Goal: Communication & Community: Answer question/provide support

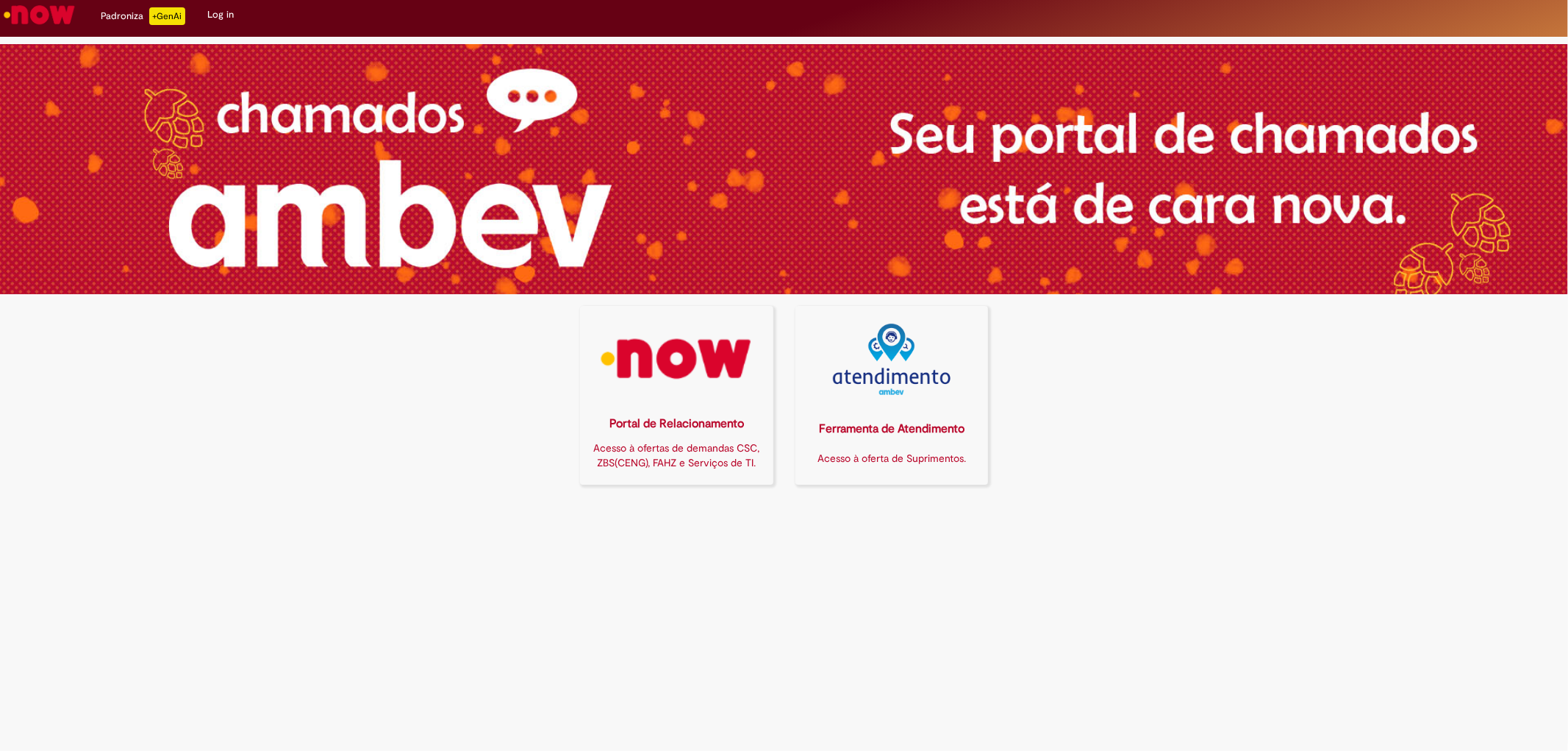
click at [215, 20] on link "Log in" at bounding box center [220, 15] width 49 height 44
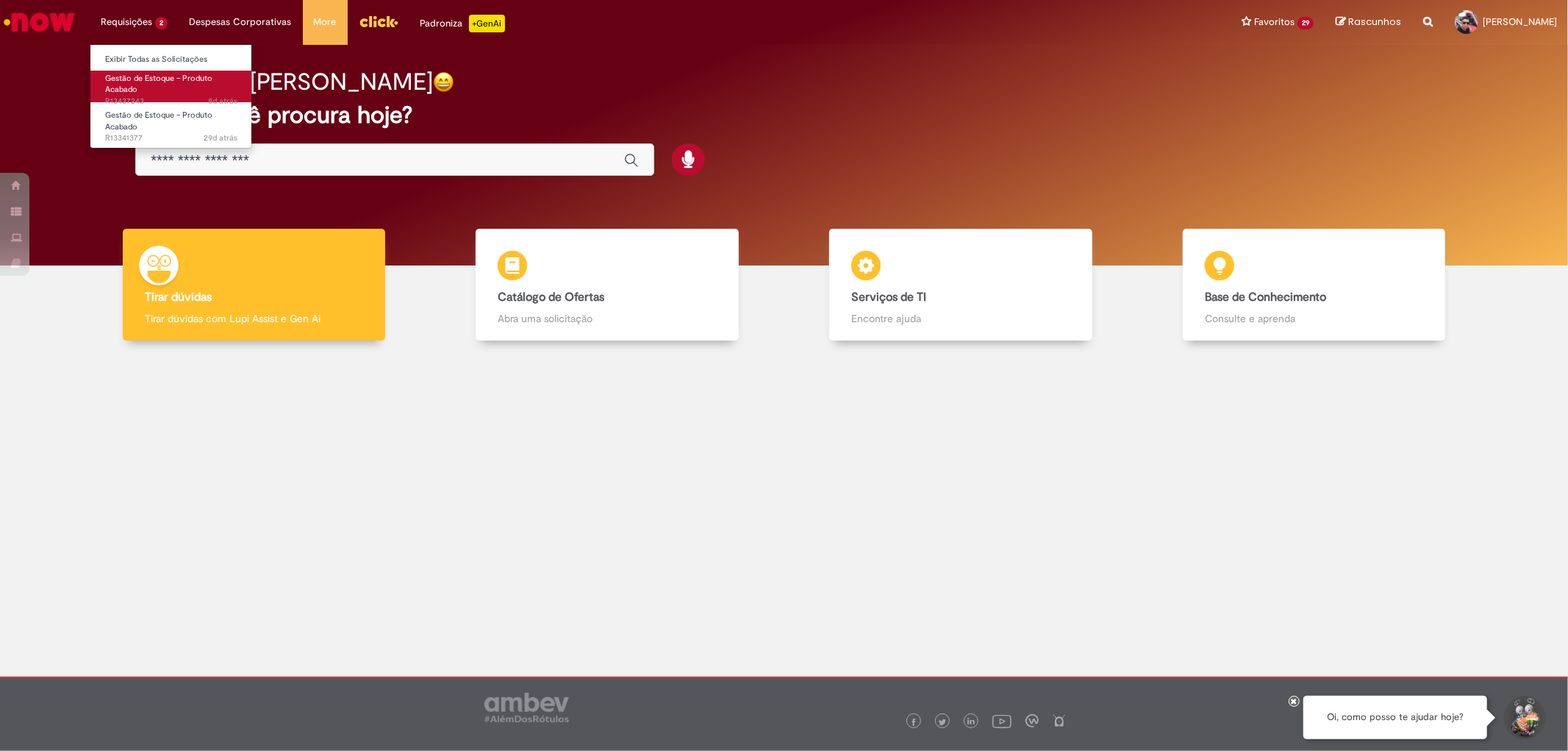
click at [136, 89] on span "Gestão de Estoque – Produto Acabado" at bounding box center [158, 84] width 107 height 23
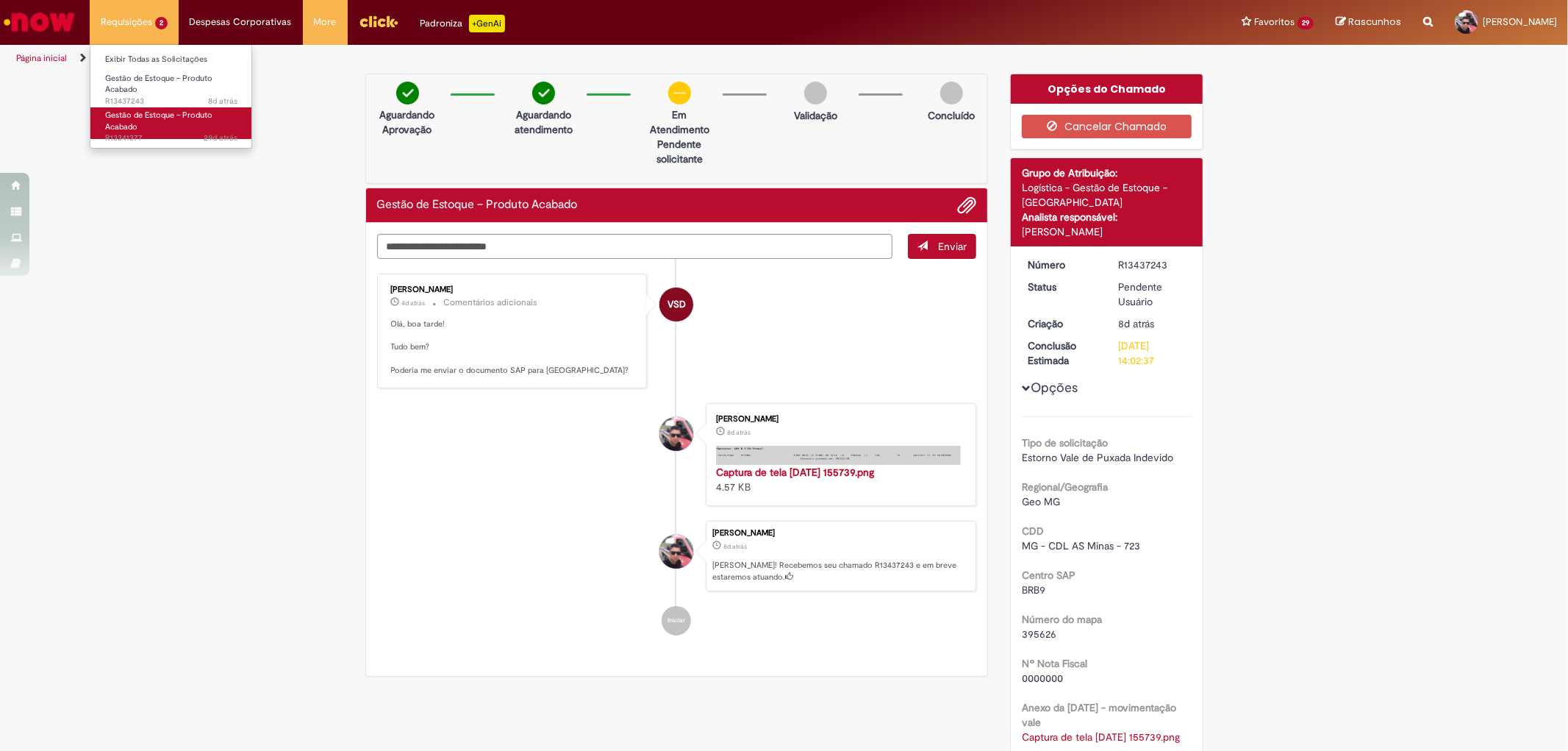
click at [155, 122] on link "Gestão de Estoque – Produto Acabado 29d atrás 29 dias atrás R13341377" at bounding box center [171, 123] width 161 height 31
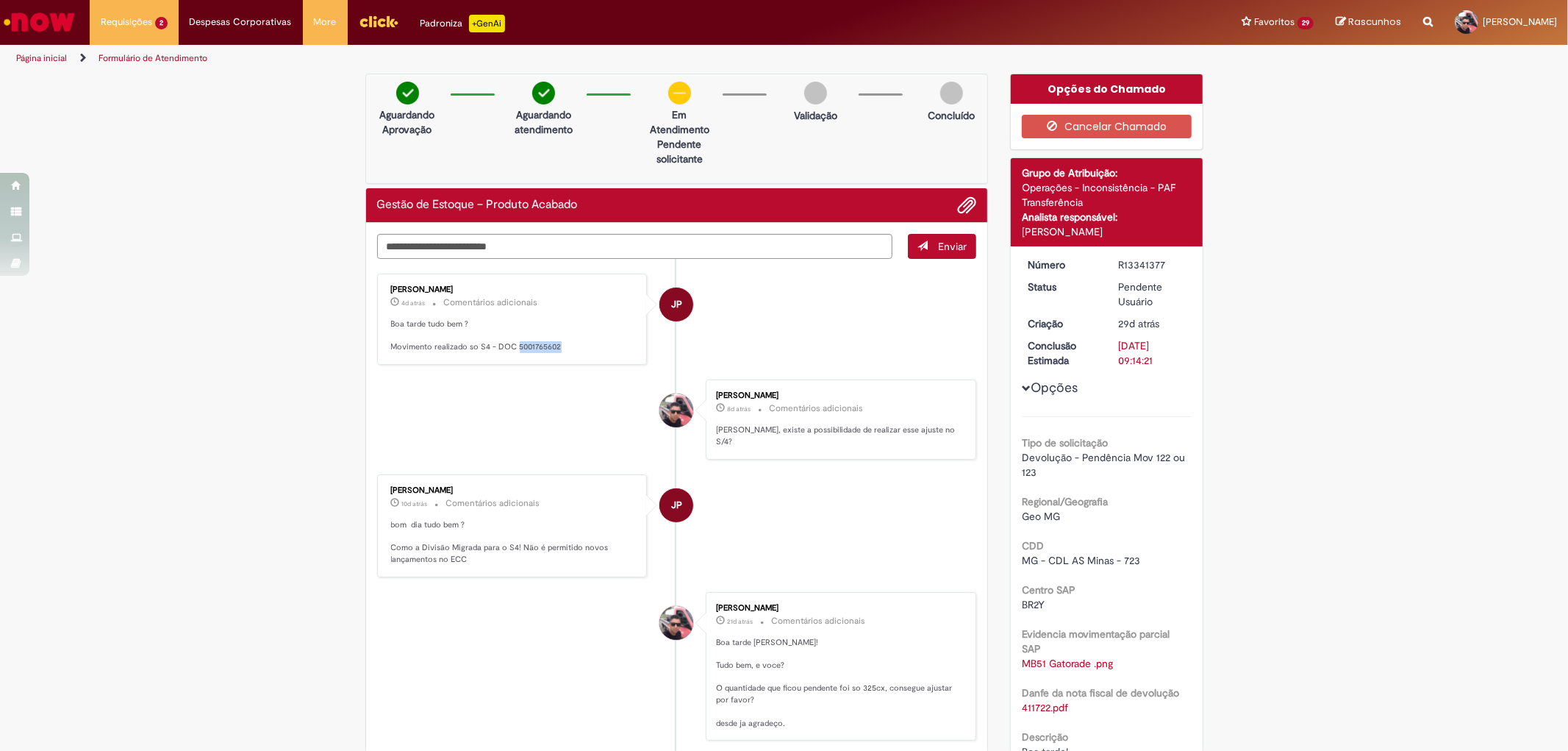
drag, startPoint x: 509, startPoint y: 346, endPoint x: 556, endPoint y: 347, distance: 47.0
click at [556, 347] on p "Boa tarde tudo bem ? Movimento realizado so S4 - DOC 5001765602" at bounding box center [513, 336] width 244 height 34
copy p "5001765602"
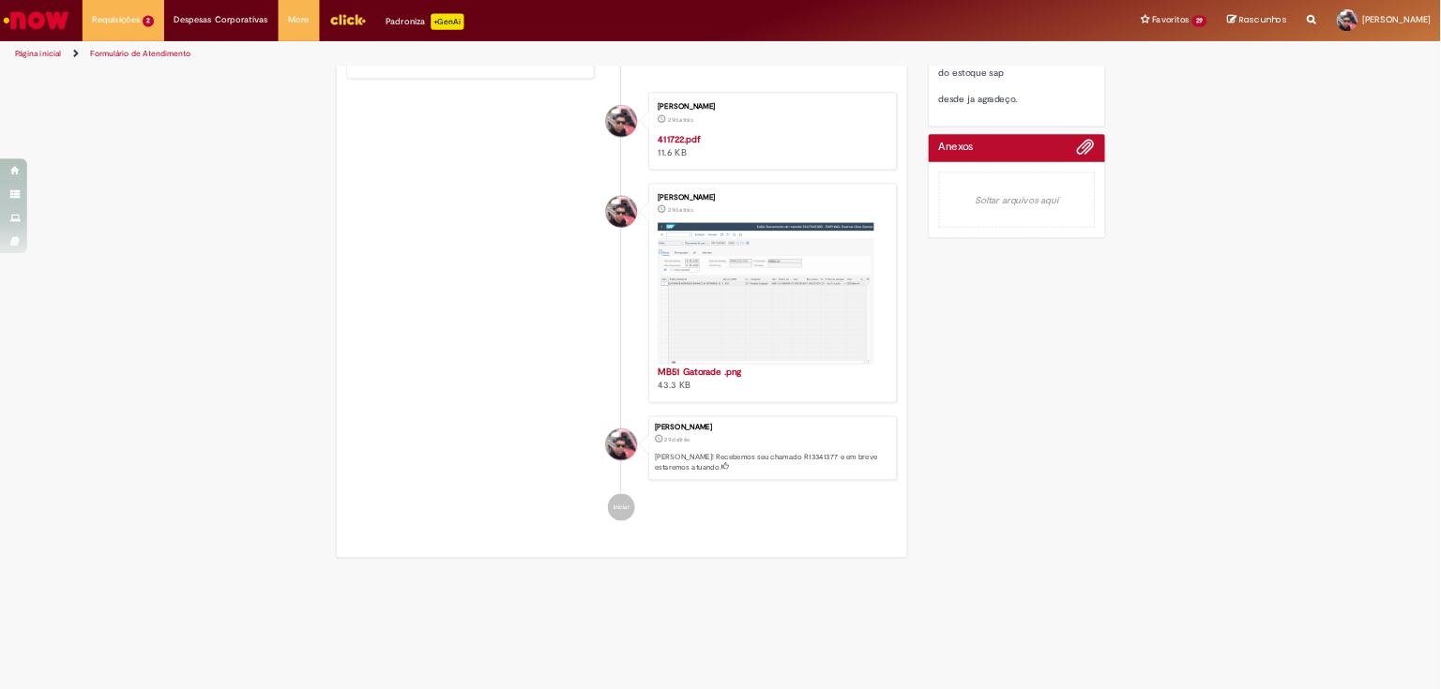
scroll to position [763, 0]
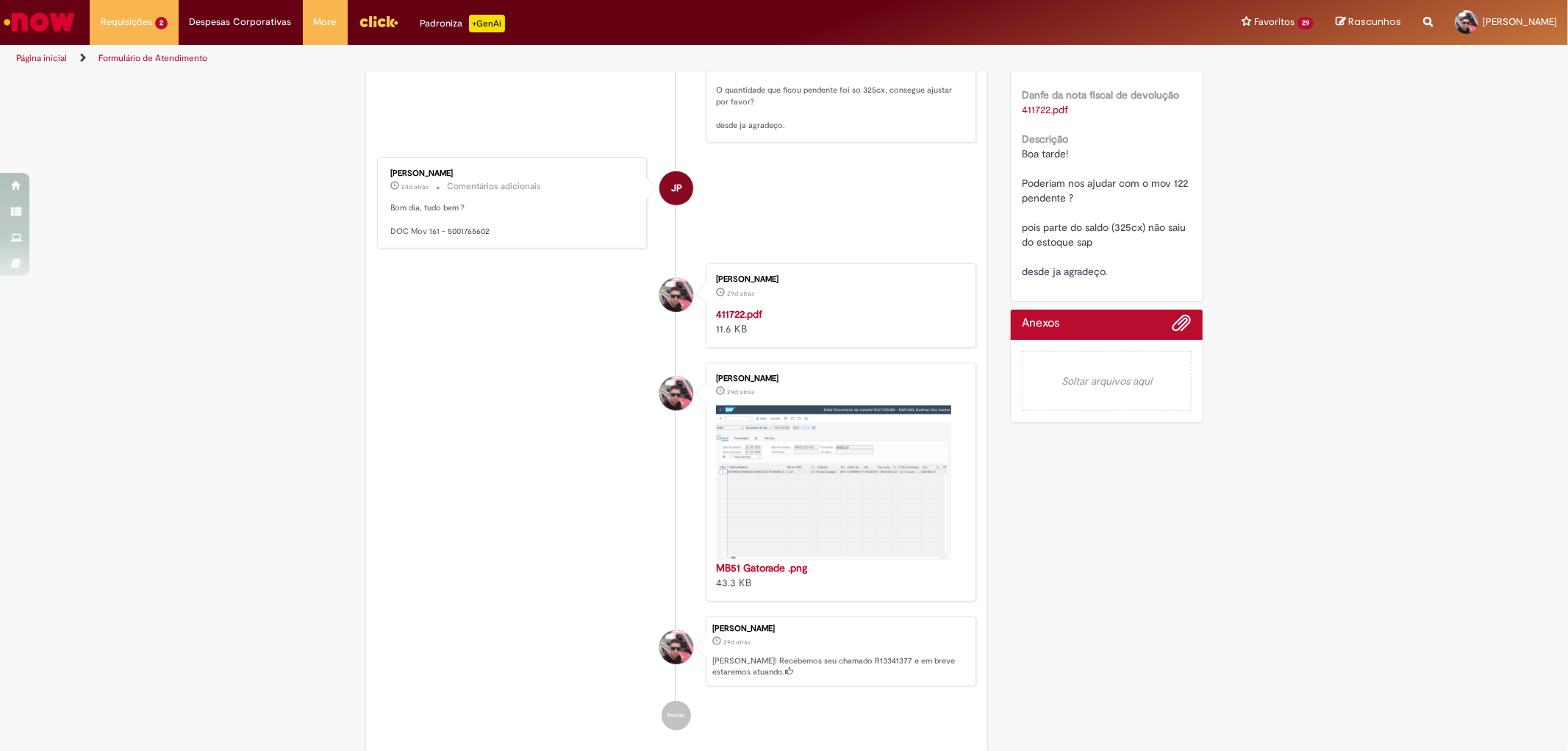
click at [794, 488] on img "Histórico de tíquete" at bounding box center [834, 483] width 235 height 155
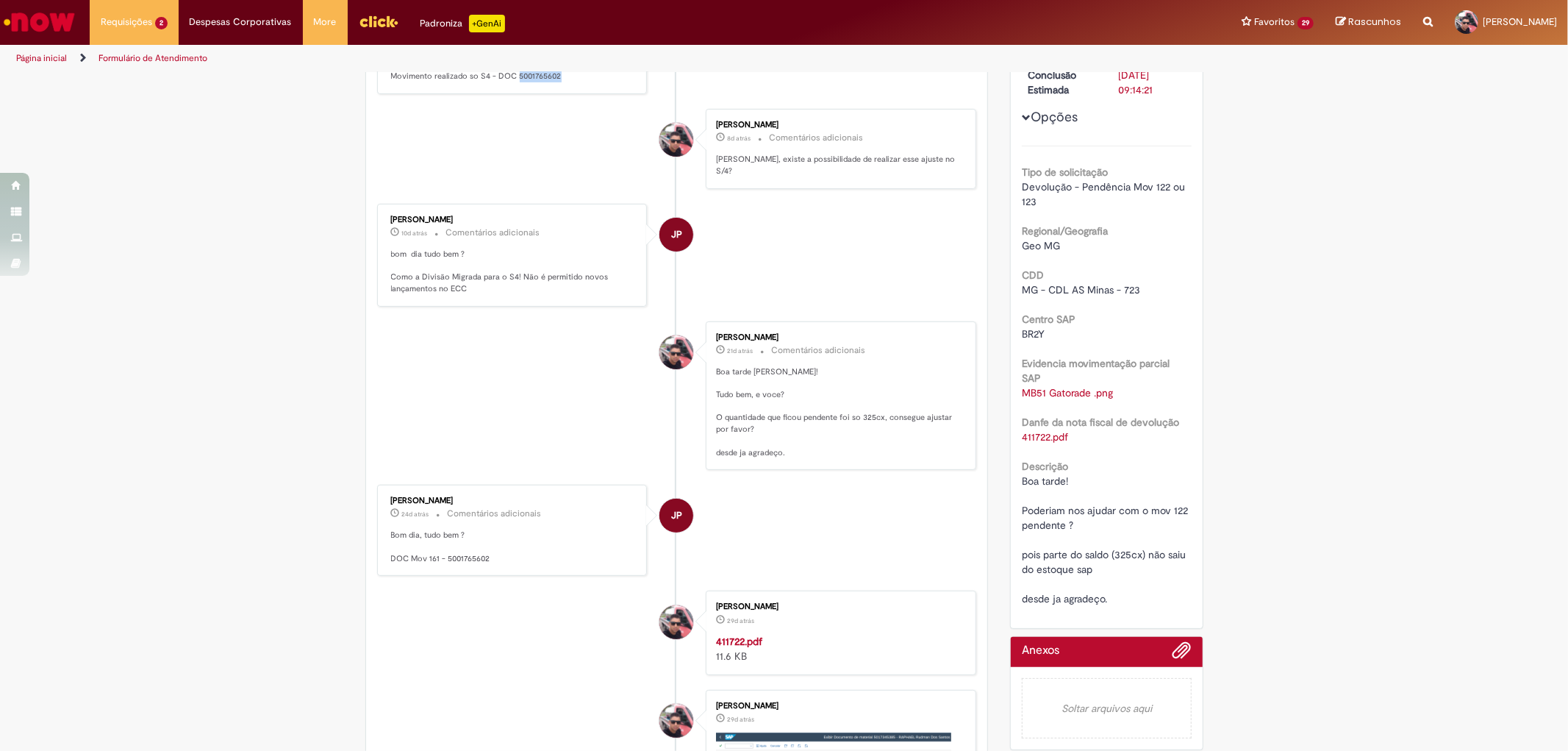
scroll to position [0, 0]
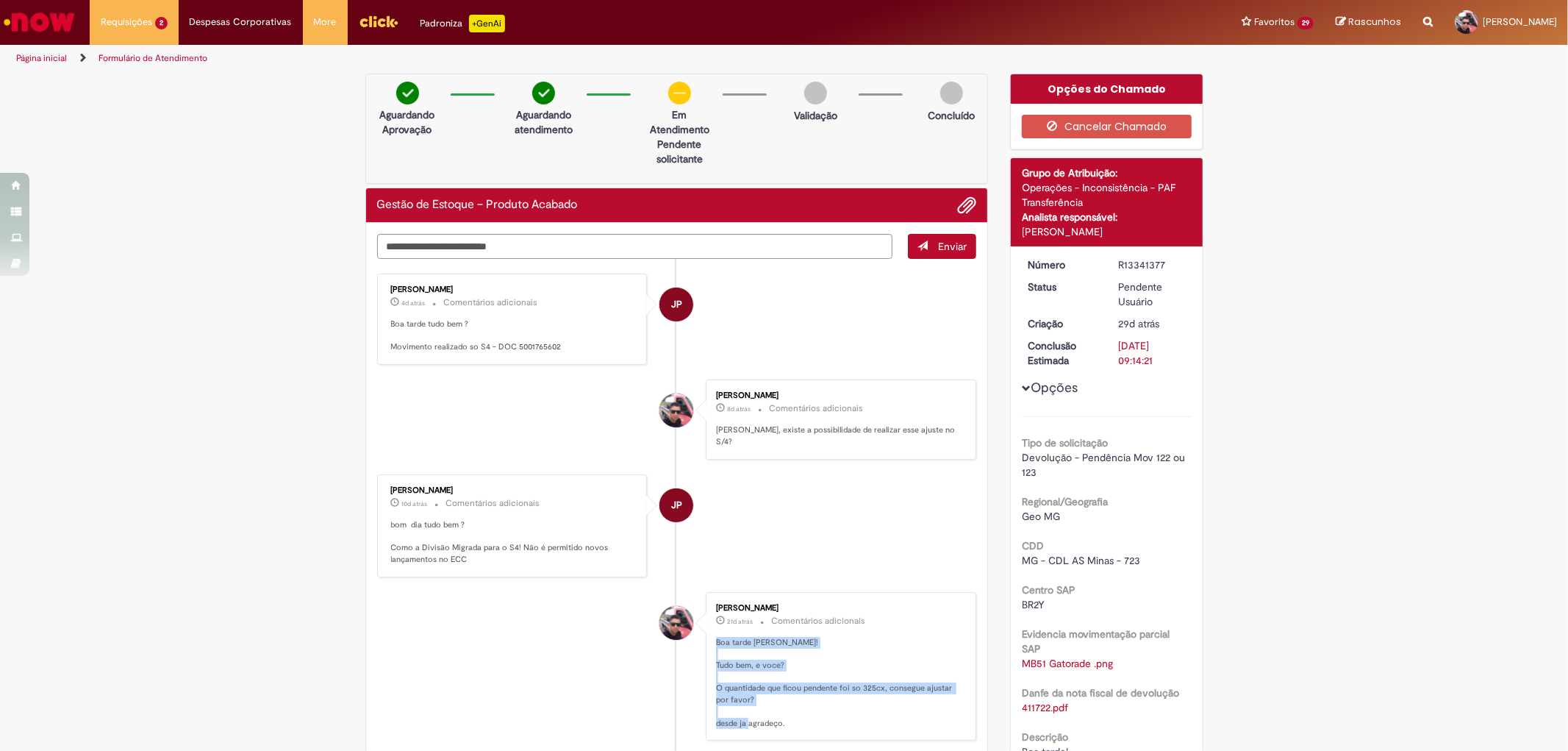
drag, startPoint x: 708, startPoint y: 629, endPoint x: 831, endPoint y: 718, distance: 151.8
click at [831, 718] on div "[PERSON_NAME] 21d atrás 21 dias atrás Comentários adicionais Boa tarde [PERSON_…" at bounding box center [841, 666] width 262 height 140
copy p "Boa tarde [PERSON_NAME]! Tudo bem, e voce? O quantidade que ficou pendente foi …"
click at [432, 249] on textarea "Digite sua mensagem aqui..." at bounding box center [635, 246] width 516 height 25
paste textarea "**********"
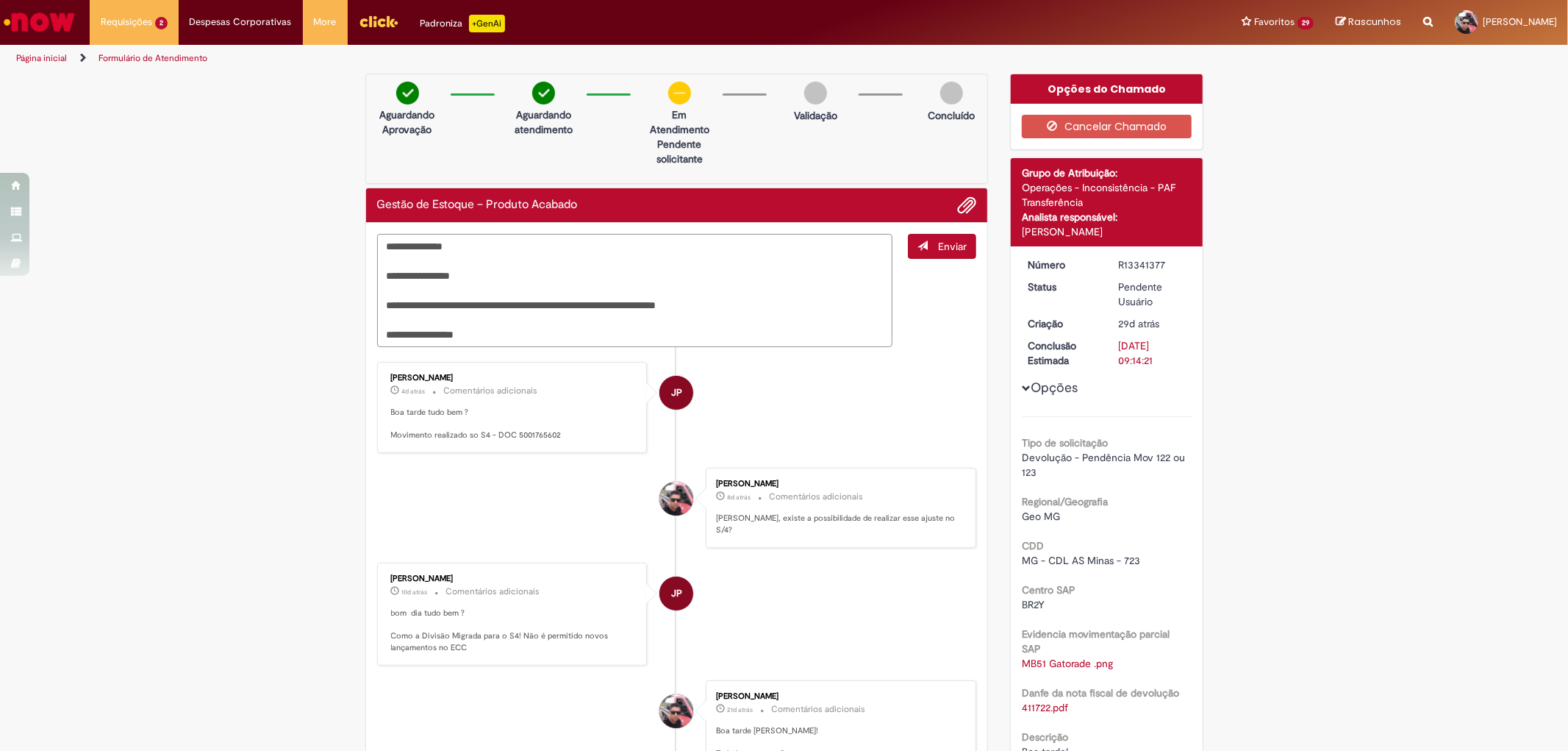
click at [393, 303] on textarea "**********" at bounding box center [635, 290] width 516 height 113
type textarea "**********"
